Goal: Find specific page/section: Find specific page/section

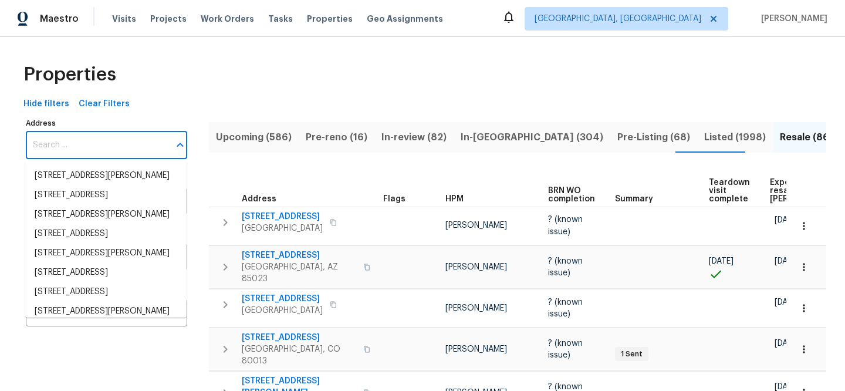
click at [98, 132] on input "Address" at bounding box center [98, 145] width 144 height 28
paste input "[STREET_ADDRESS][DEMOGRAPHIC_DATA]"
type input "[STREET_ADDRESS][DEMOGRAPHIC_DATA]"
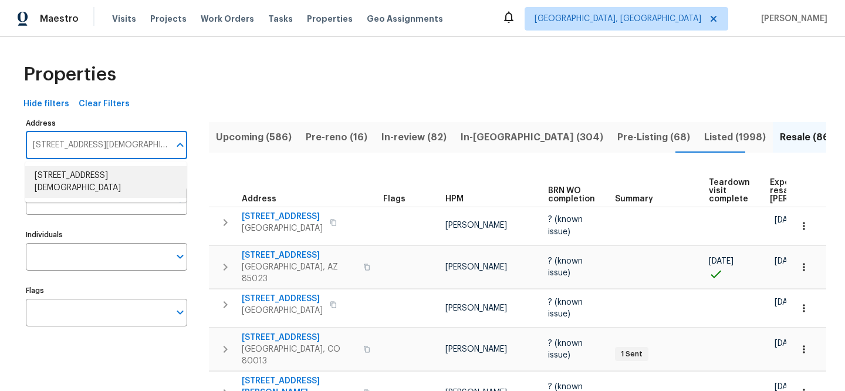
click at [121, 170] on li "[STREET_ADDRESS][DEMOGRAPHIC_DATA]" at bounding box center [105, 182] width 161 height 32
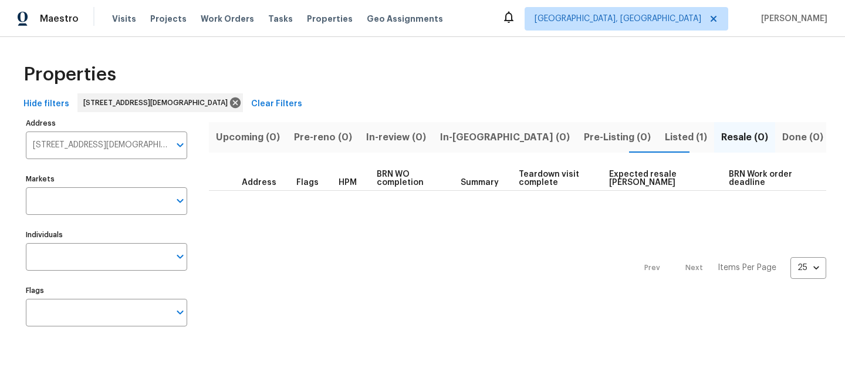
click at [658, 146] on button "Listed (1)" at bounding box center [686, 137] width 56 height 31
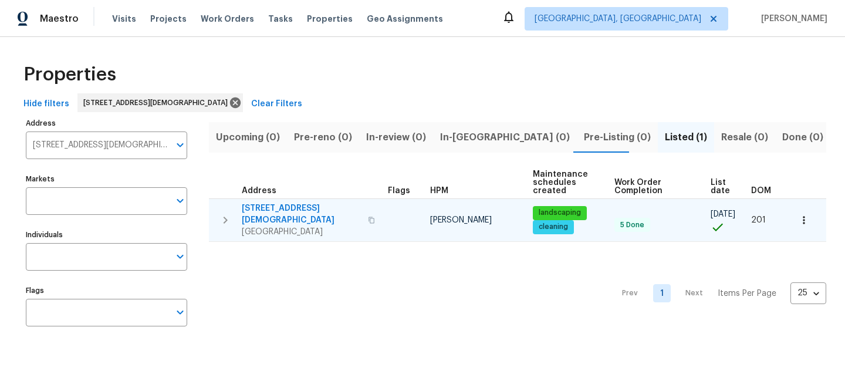
click at [305, 205] on span "[STREET_ADDRESS][DEMOGRAPHIC_DATA]" at bounding box center [301, 214] width 119 height 23
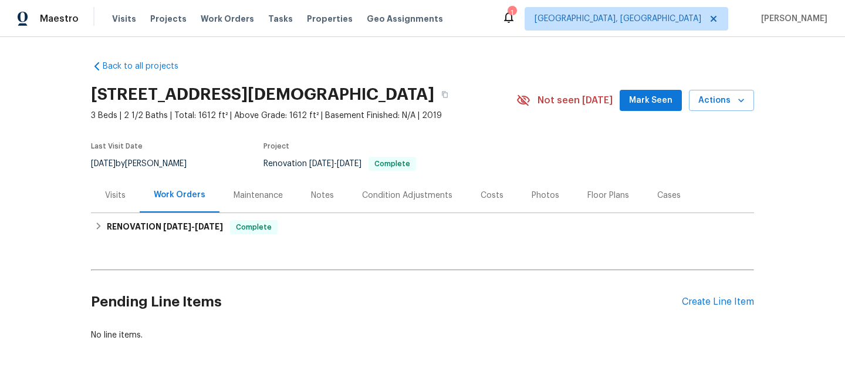
click at [99, 202] on div "Visits" at bounding box center [115, 195] width 49 height 35
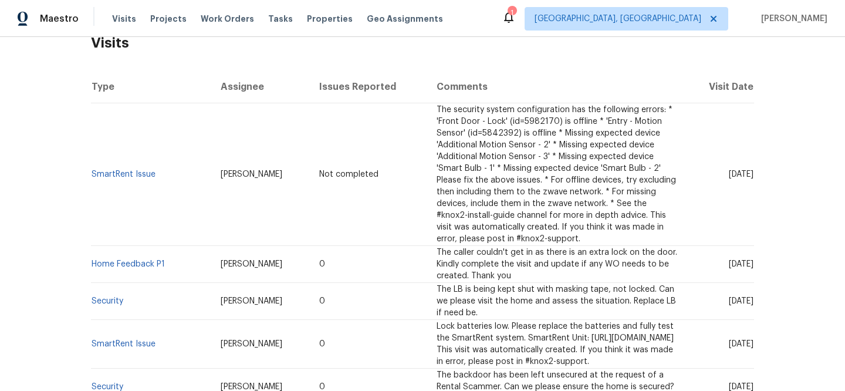
scroll to position [110, 0]
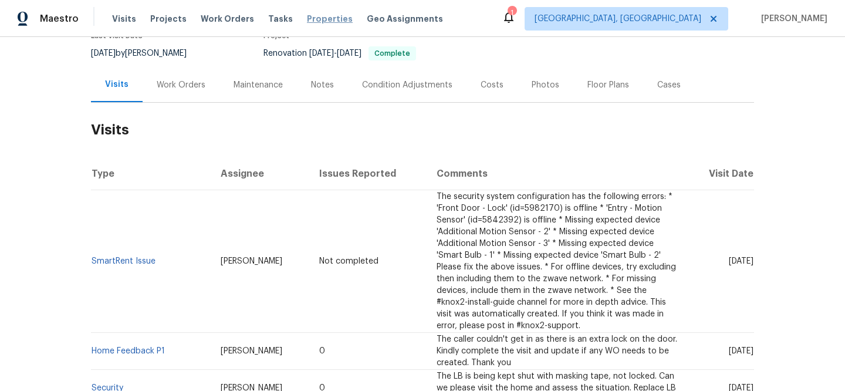
click at [307, 21] on span "Properties" at bounding box center [330, 19] width 46 height 12
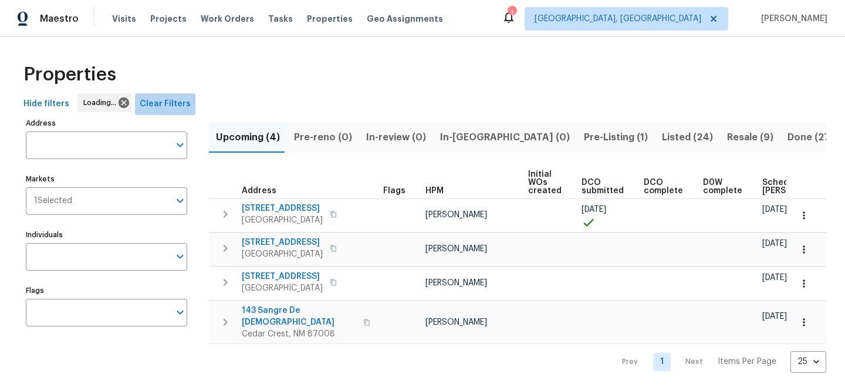
click at [168, 99] on span "Clear Filters" at bounding box center [165, 104] width 51 height 15
